Goal: Information Seeking & Learning: Learn about a topic

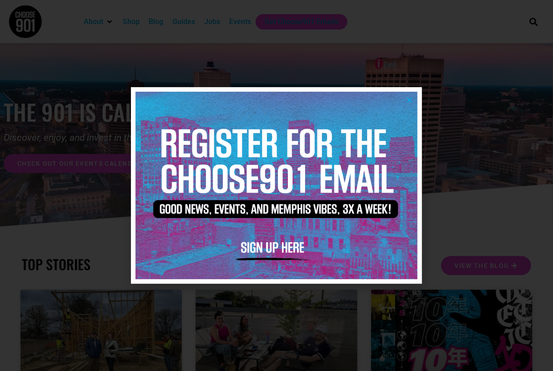
click at [406, 101] on icon "Close" at bounding box center [409, 99] width 7 height 7
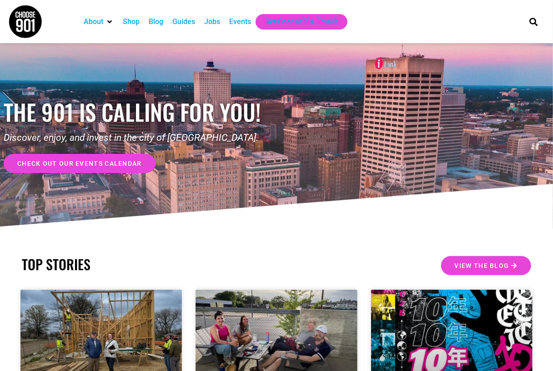
click at [184, 23] on div "Guides" at bounding box center [183, 21] width 23 height 11
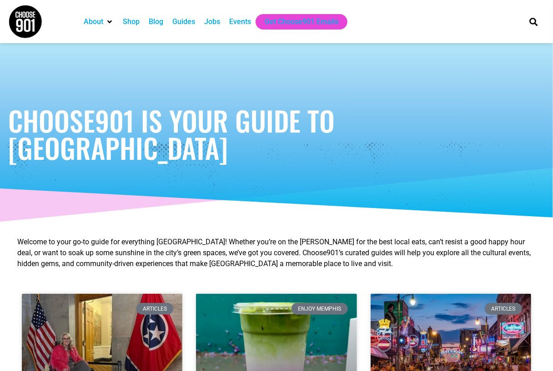
click at [130, 22] on div "Shop" at bounding box center [131, 21] width 17 height 11
click at [158, 21] on div "Blog" at bounding box center [156, 21] width 15 height 11
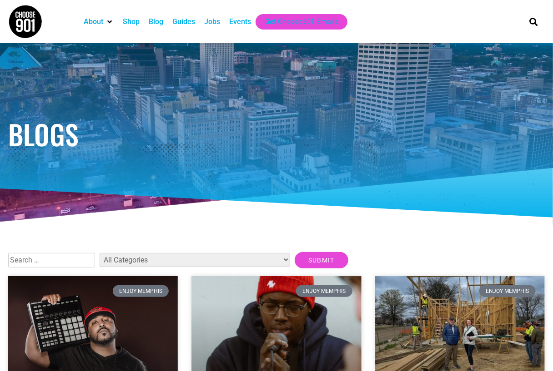
click at [138, 260] on select "All Categories Articles Beer Binghampton Dev. Corporation Career Choose901: Alu…" at bounding box center [195, 260] width 190 height 14
click at [249, 221] on div at bounding box center [276, 134] width 545 height 182
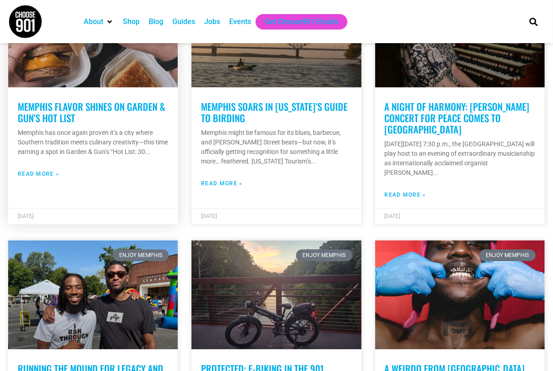
scroll to position [1045, 0]
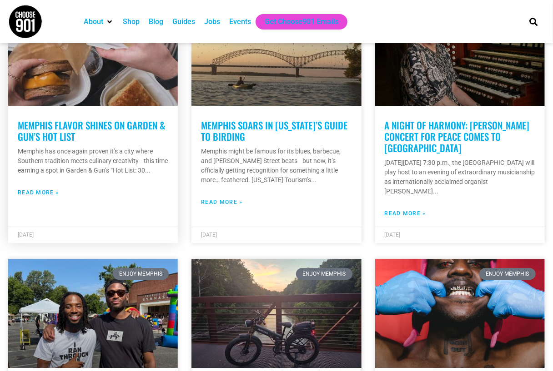
click at [58, 134] on link "Memphis Flavor Shines on Garden & Gun’s Hot List" at bounding box center [91, 130] width 147 height 25
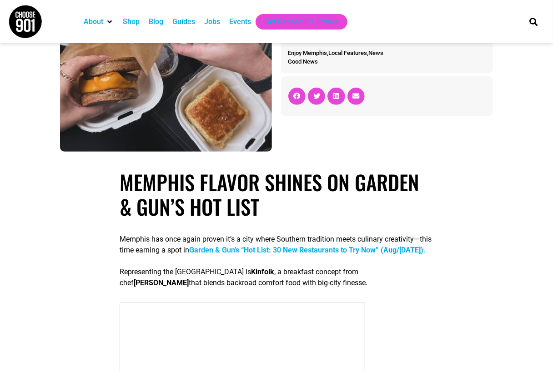
scroll to position [45, 0]
